Goal: Task Accomplishment & Management: Manage account settings

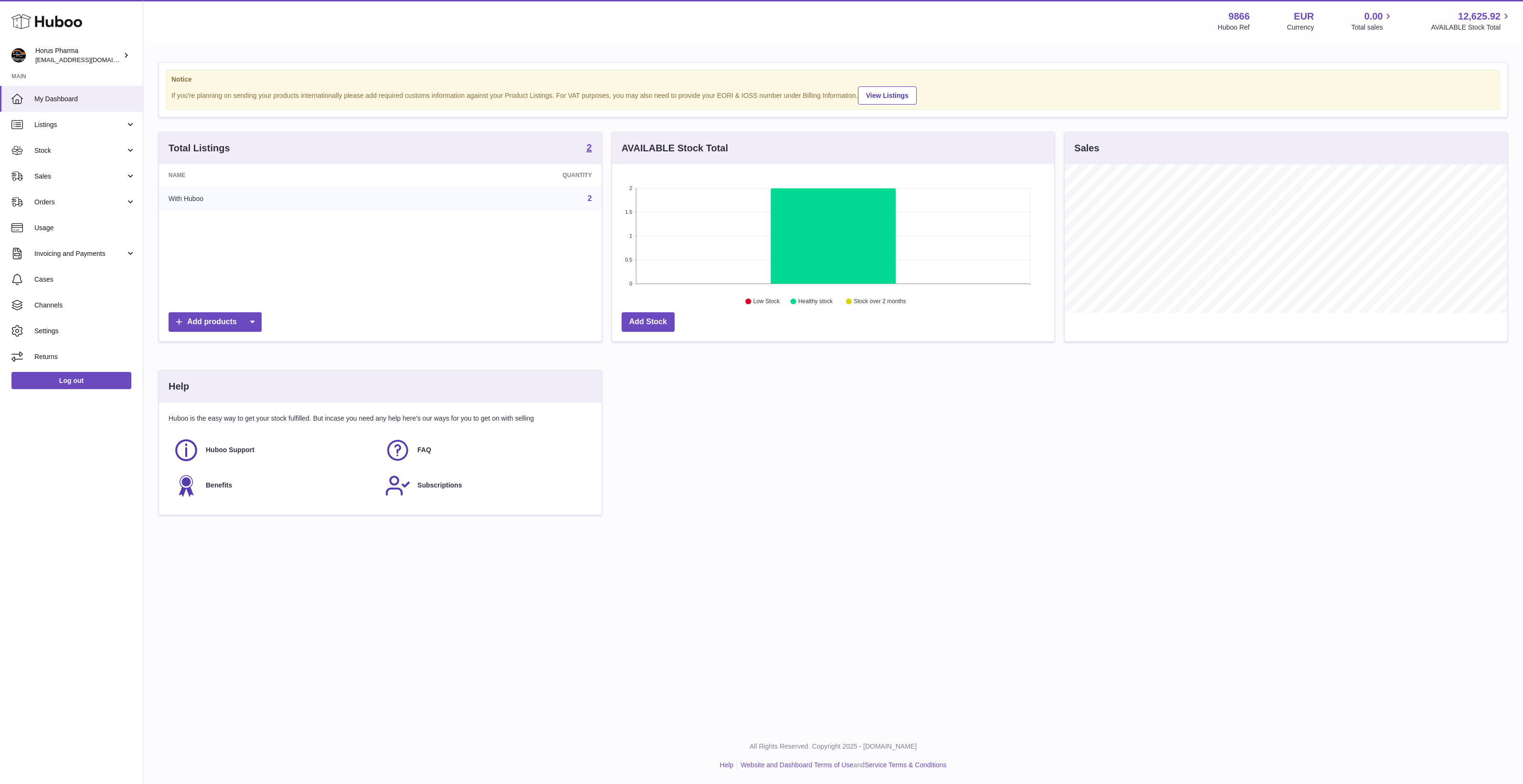
scroll to position [149, 442]
click at [92, 306] on span "Channels" at bounding box center [85, 305] width 101 height 9
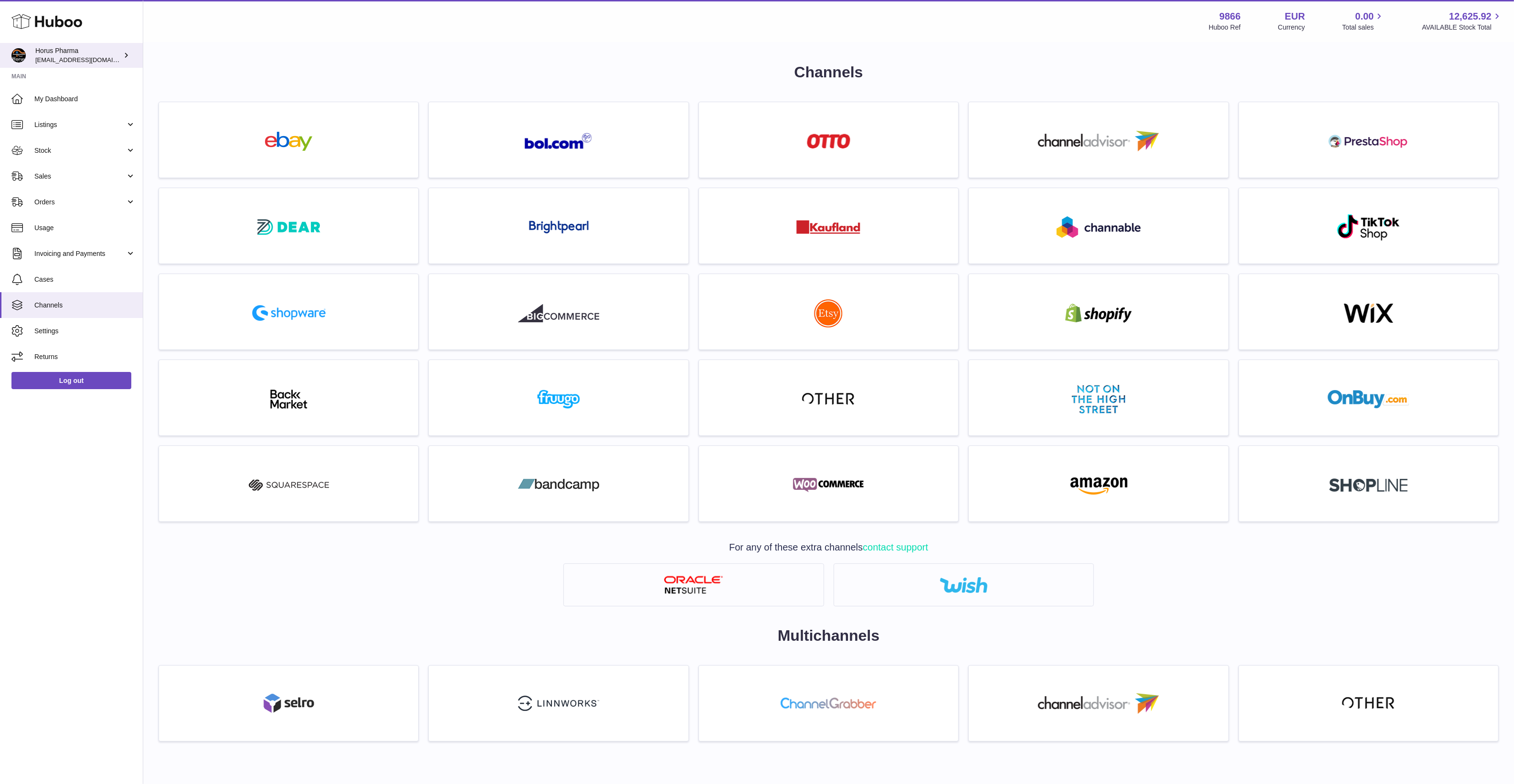
click at [86, 47] on div "Horus Pharma internalAdmin-9866@internal.huboo.com" at bounding box center [78, 55] width 86 height 18
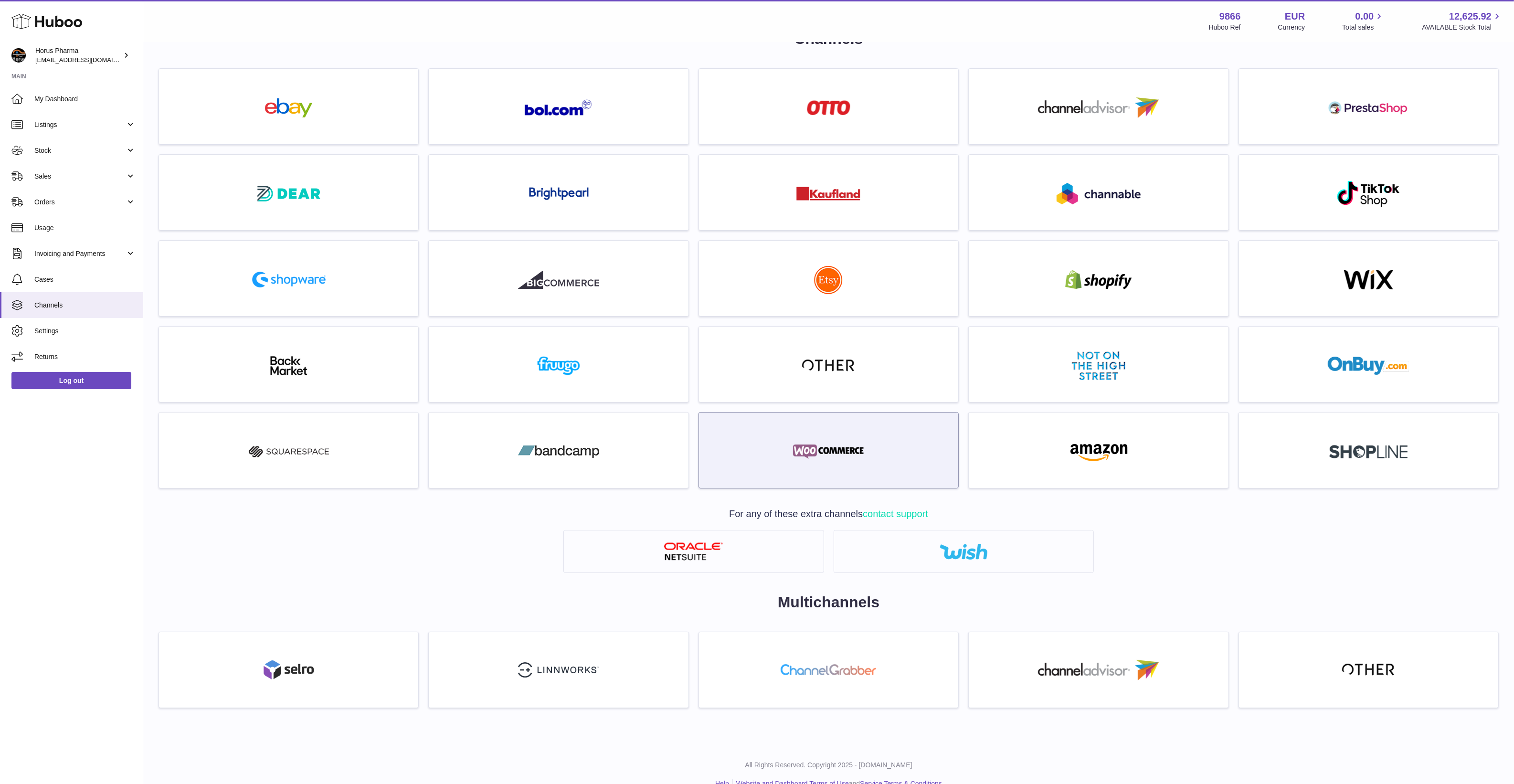
scroll to position [52, 0]
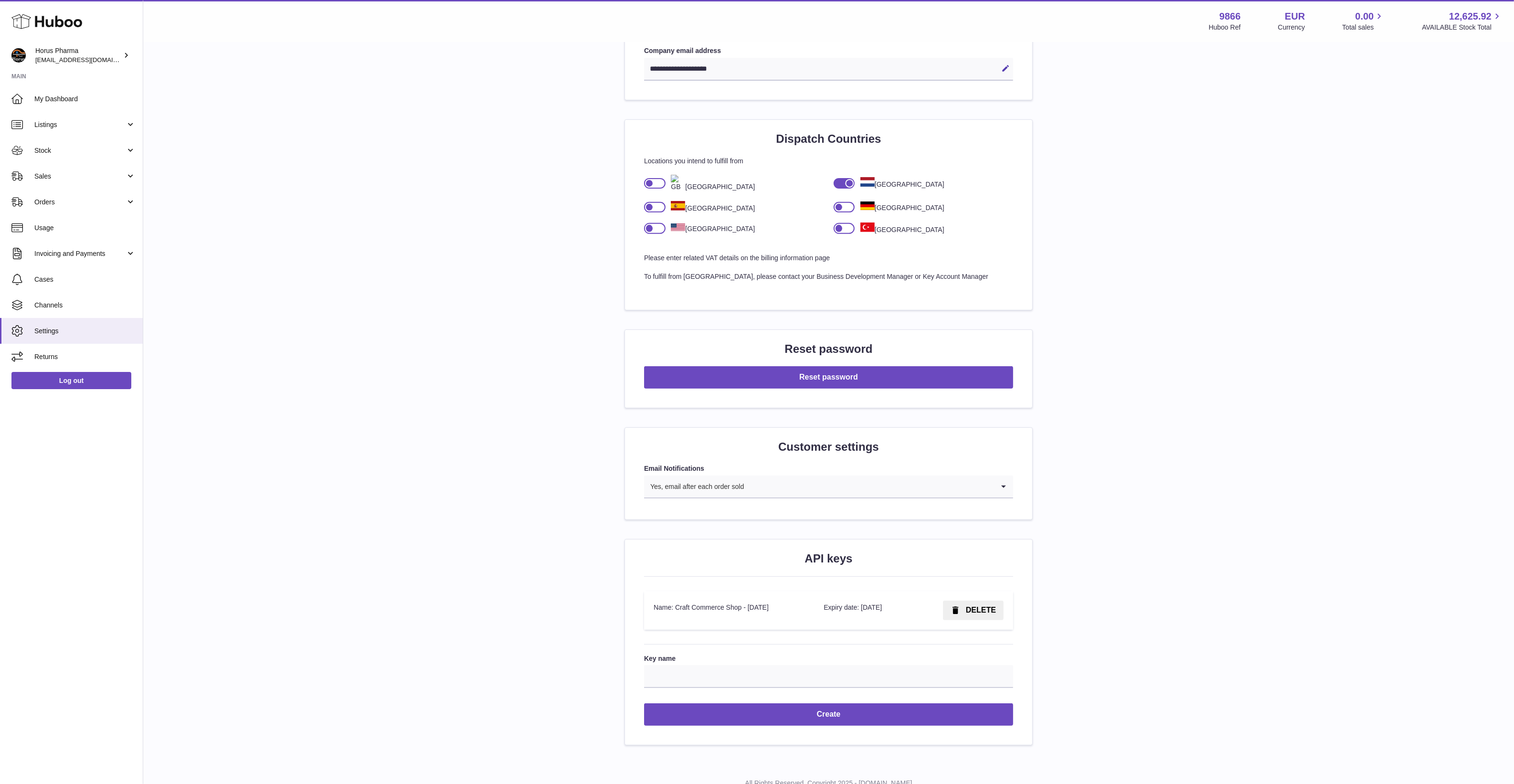
scroll to position [604, 0]
